Goal: Transaction & Acquisition: Purchase product/service

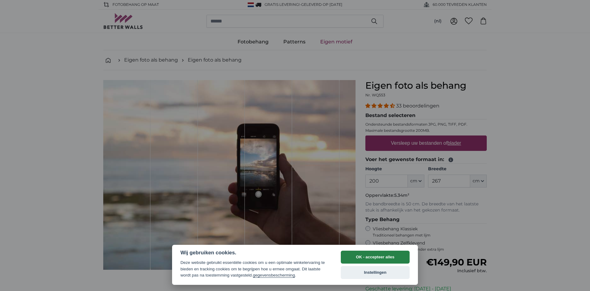
click at [392, 255] on button "OK - accepteer alles" at bounding box center [375, 256] width 69 height 13
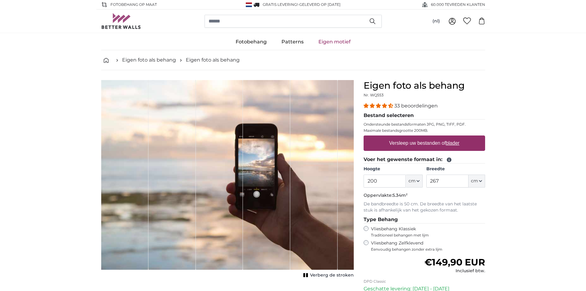
click at [397, 242] on label "Vliesbehang Zelfklevend Eenvoudig behangen zonder extra lijm" at bounding box center [428, 246] width 114 height 12
click at [388, 184] on input "200" at bounding box center [384, 180] width 42 height 13
click at [387, 184] on input "200" at bounding box center [384, 180] width 42 height 13
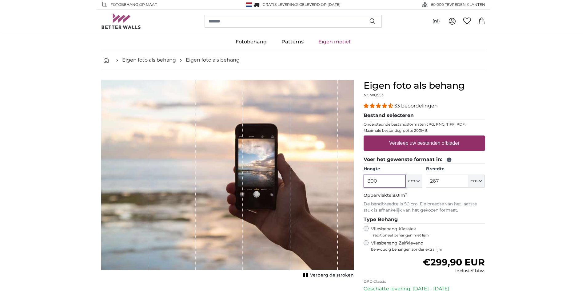
type input "300"
click at [441, 175] on input "267" at bounding box center [447, 180] width 42 height 13
type input "400"
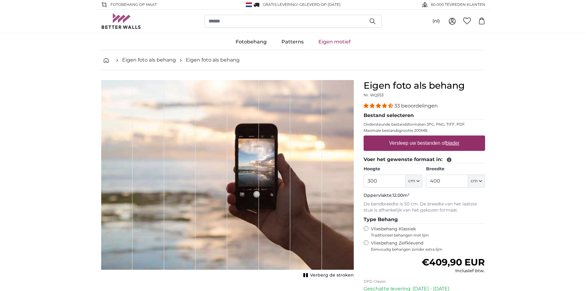
click at [417, 146] on label "Versleep uw bestanden of blader" at bounding box center [423, 143] width 75 height 12
click at [417, 137] on input "Versleep uw bestanden of blader" at bounding box center [423, 136] width 121 height 2
type input "**********"
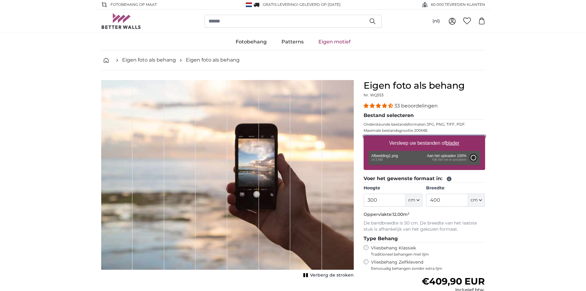
type input "200"
type input "278"
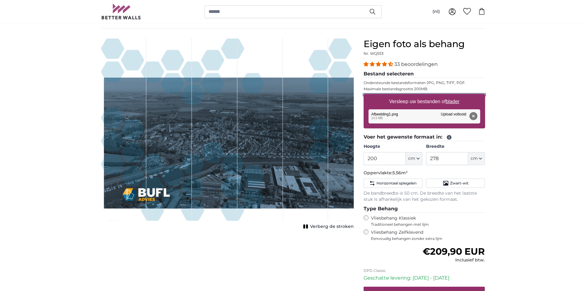
scroll to position [31, 0]
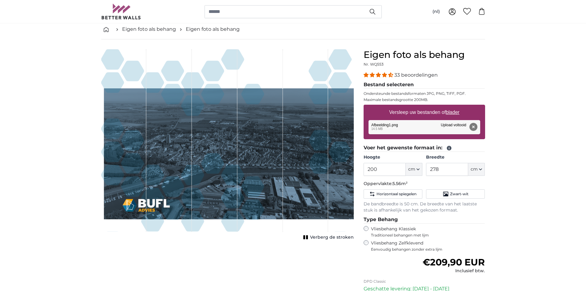
drag, startPoint x: 304, startPoint y: 124, endPoint x: 307, endPoint y: 136, distance: 12.2
click at [307, 136] on div "1 of 1" at bounding box center [305, 140] width 45 height 182
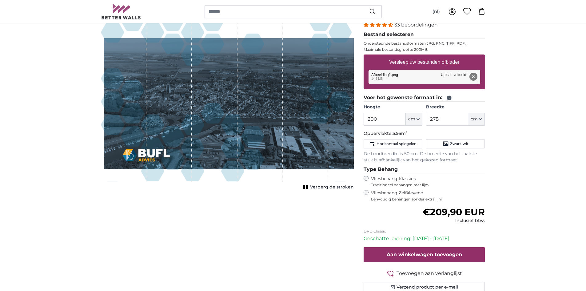
scroll to position [0, 0]
